Goal: Contribute content: Contribute content

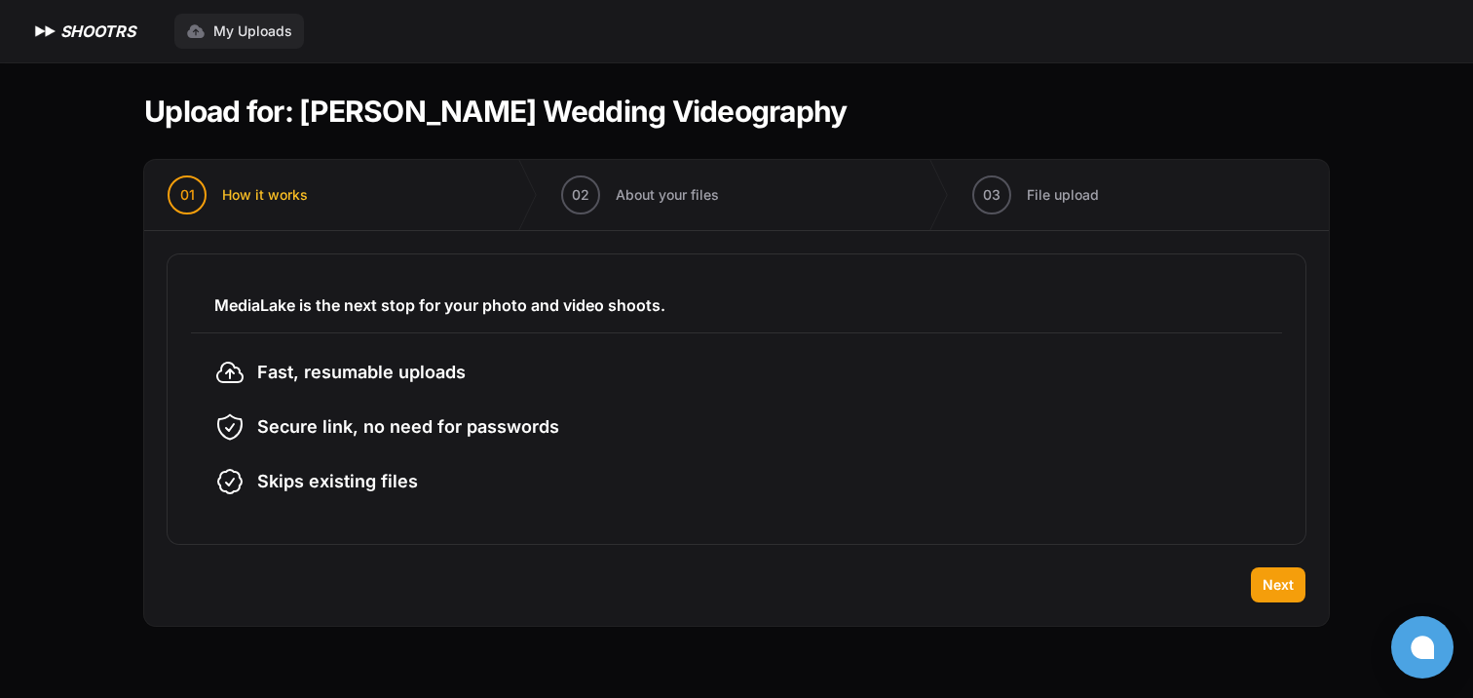
click at [228, 25] on span "My Uploads" at bounding box center [252, 30] width 79 height 19
click at [1281, 583] on span "Next" at bounding box center [1278, 584] width 31 height 19
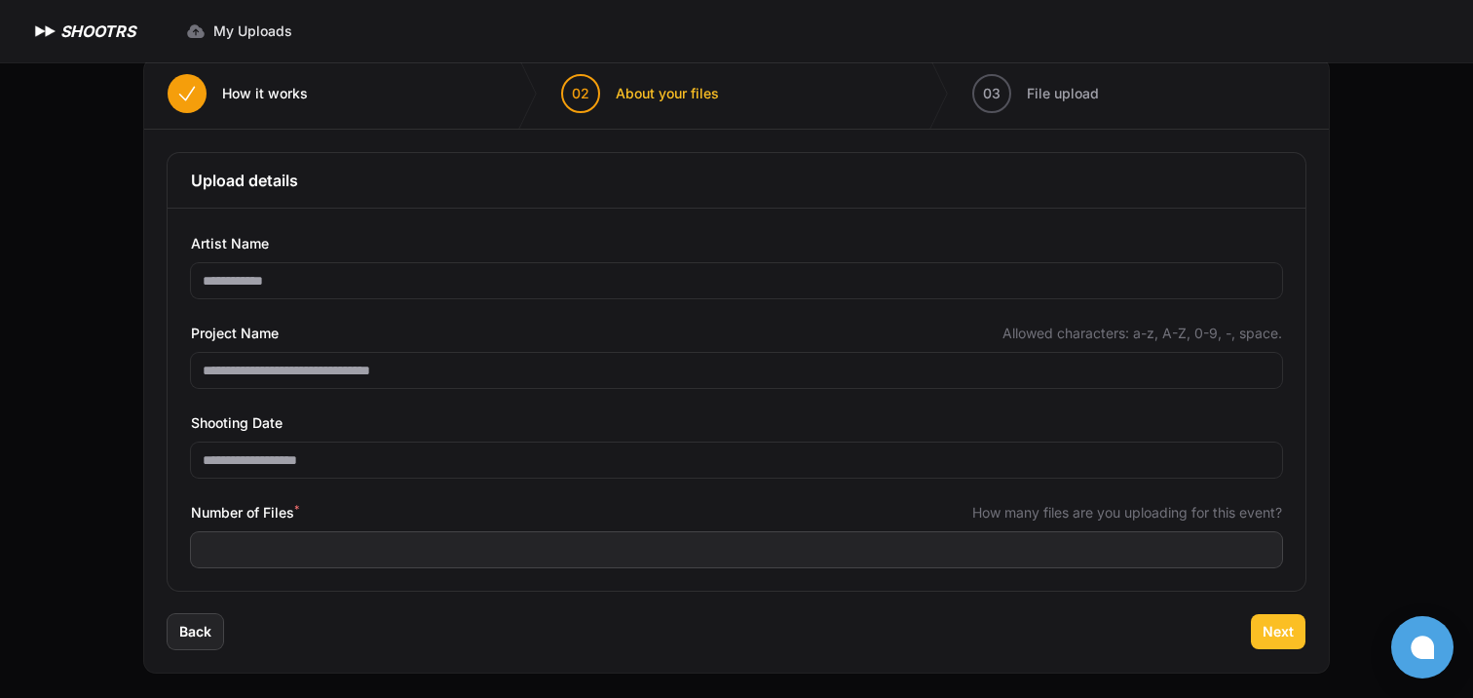
scroll to position [107, 0]
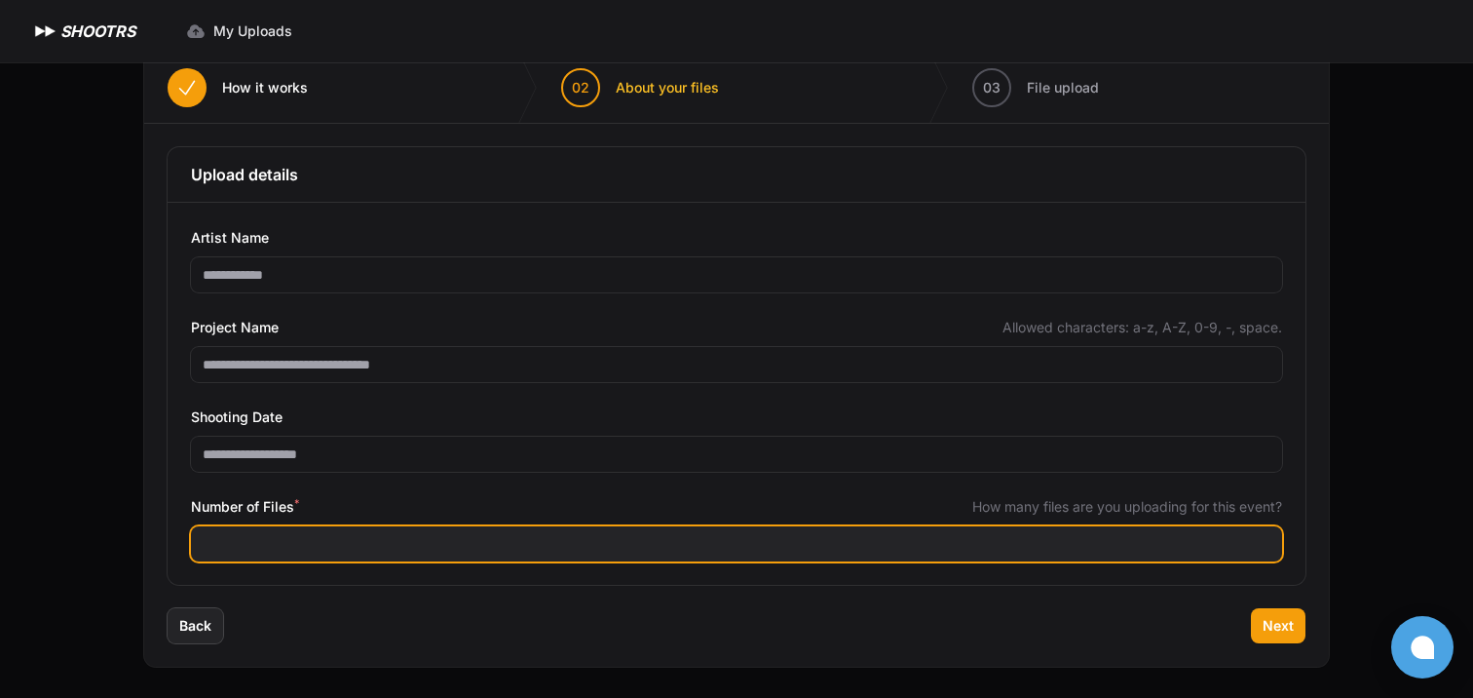
click at [278, 543] on input "***" at bounding box center [736, 543] width 1091 height 35
type input "***"
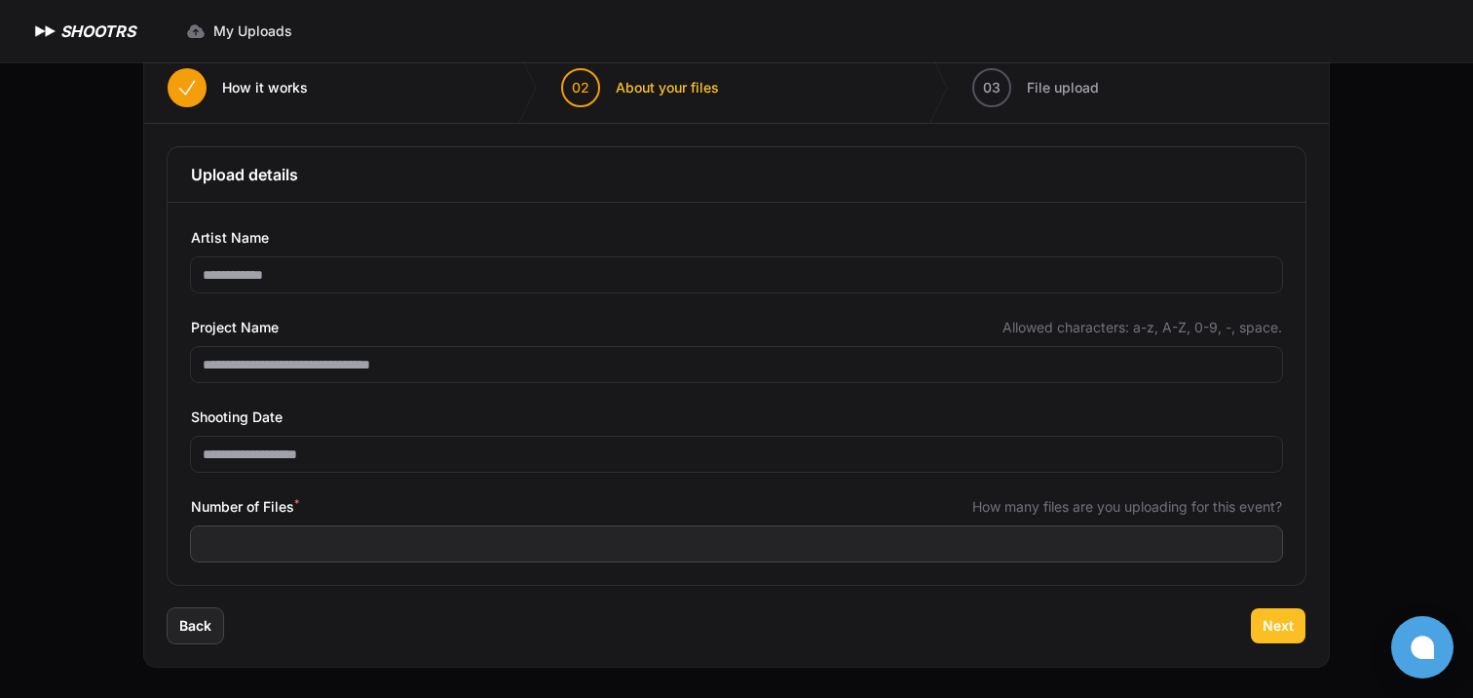
click at [1274, 624] on span "Next" at bounding box center [1278, 625] width 31 height 19
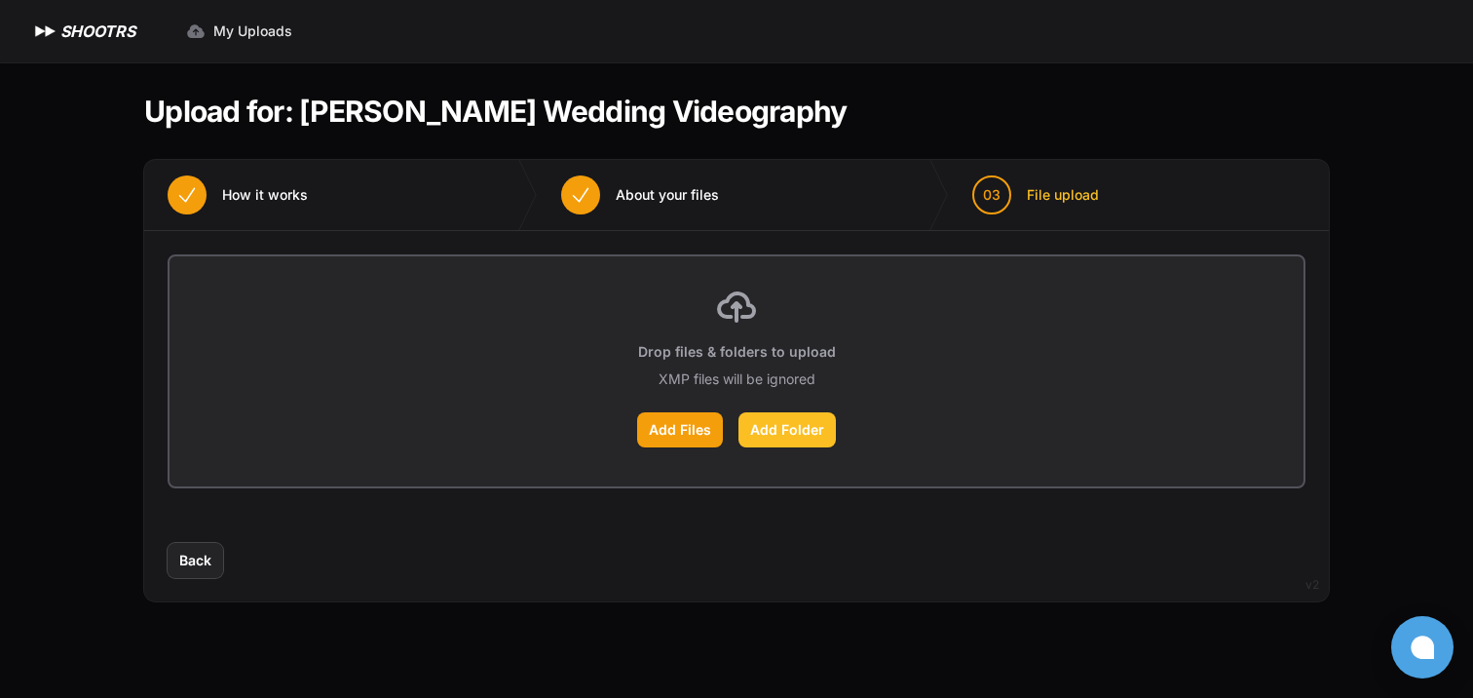
click at [789, 428] on label "Add Folder" at bounding box center [787, 429] width 97 height 35
click at [0, 0] on input "Add Folder" at bounding box center [0, 0] width 0 height 0
click at [805, 427] on label "Add Folder" at bounding box center [787, 429] width 97 height 35
click at [0, 0] on input "Add Folder" at bounding box center [0, 0] width 0 height 0
click at [789, 433] on label "Add Folder" at bounding box center [787, 429] width 97 height 35
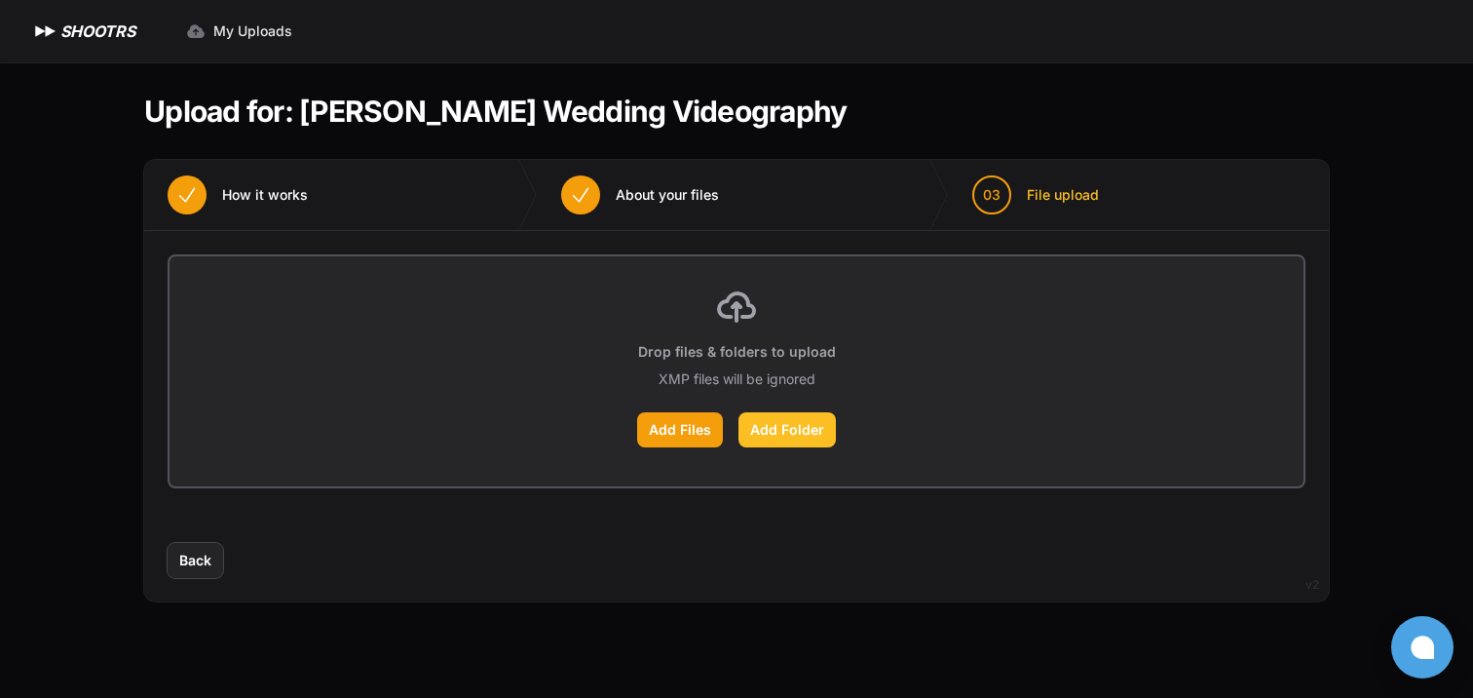
click at [0, 0] on input "Add Folder" at bounding box center [0, 0] width 0 height 0
click at [788, 437] on label "Add Folder" at bounding box center [787, 429] width 97 height 35
click at [0, 0] on input "Add Folder" at bounding box center [0, 0] width 0 height 0
click at [804, 428] on label "Add Folder" at bounding box center [787, 429] width 97 height 35
click at [0, 0] on input "Add Folder" at bounding box center [0, 0] width 0 height 0
